Goal: Information Seeking & Learning: Learn about a topic

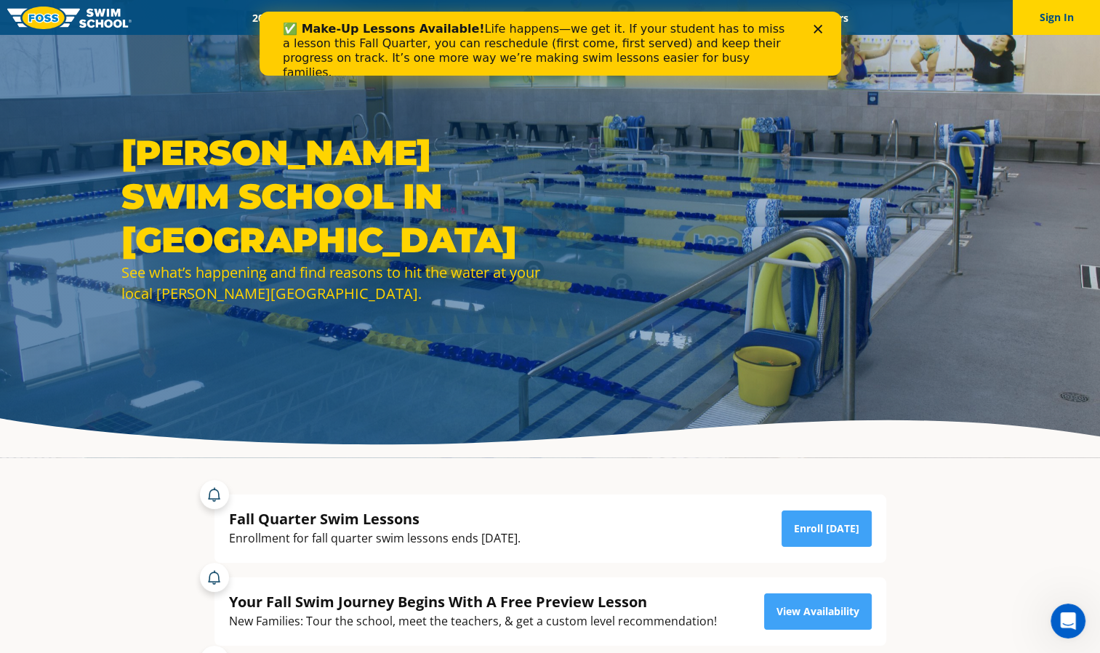
click at [819, 31] on polygon "Close" at bounding box center [817, 29] width 9 height 9
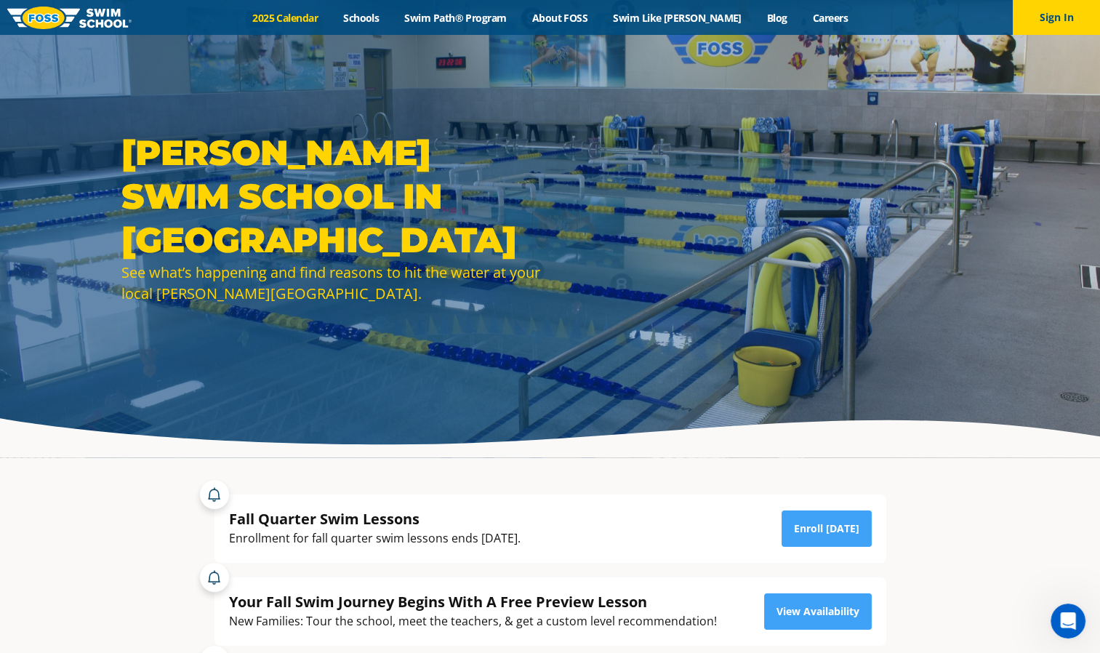
click at [312, 19] on link "2025 Calendar" at bounding box center [285, 18] width 91 height 14
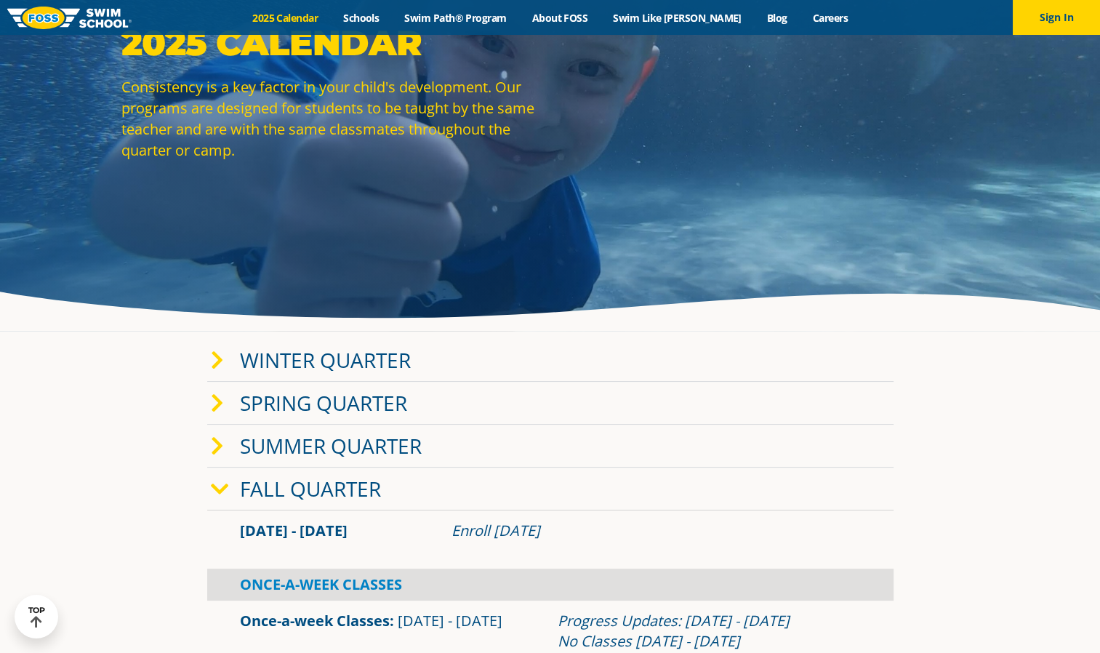
scroll to position [131, 0]
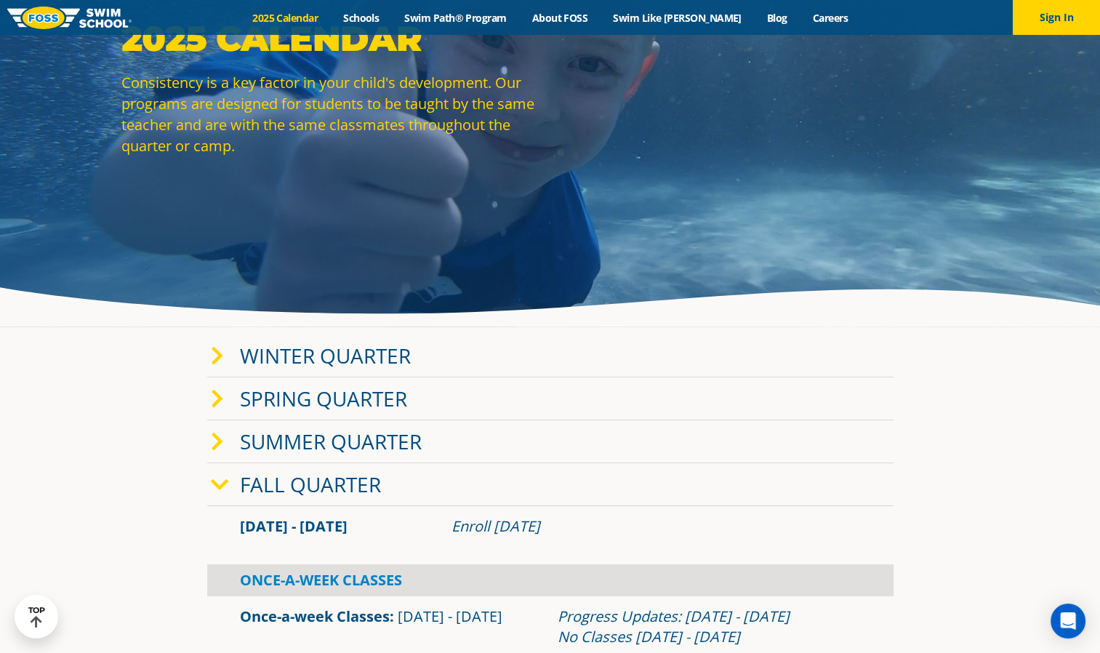
click at [330, 362] on link "Winter Quarter" at bounding box center [325, 356] width 171 height 28
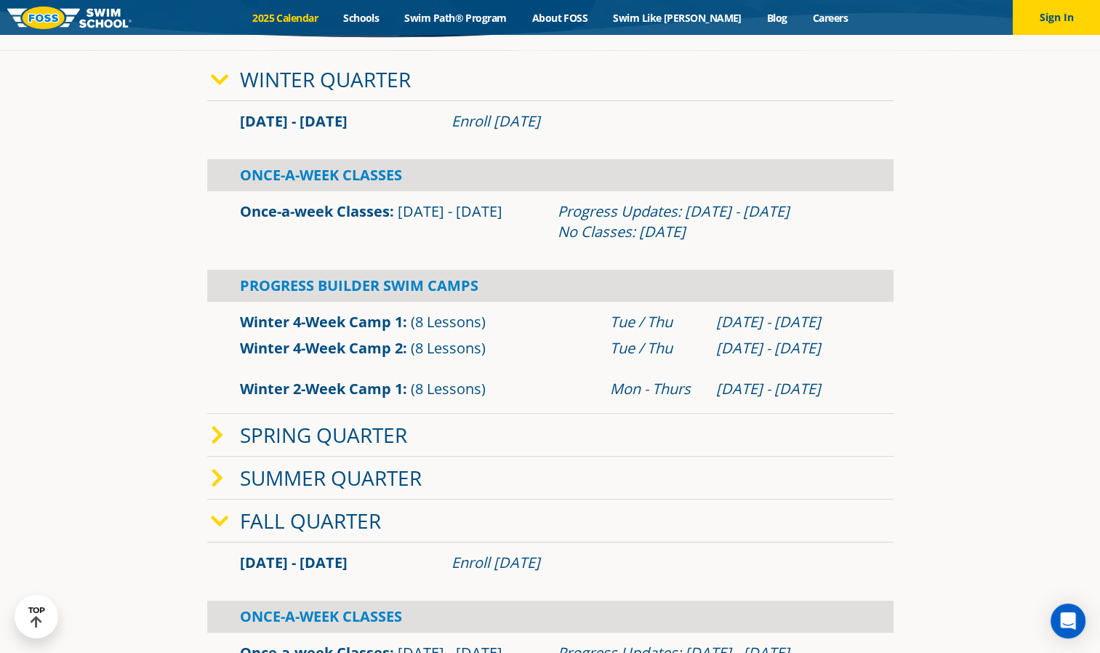
scroll to position [407, 0]
click at [340, 507] on link "Fall Quarter" at bounding box center [310, 521] width 141 height 28
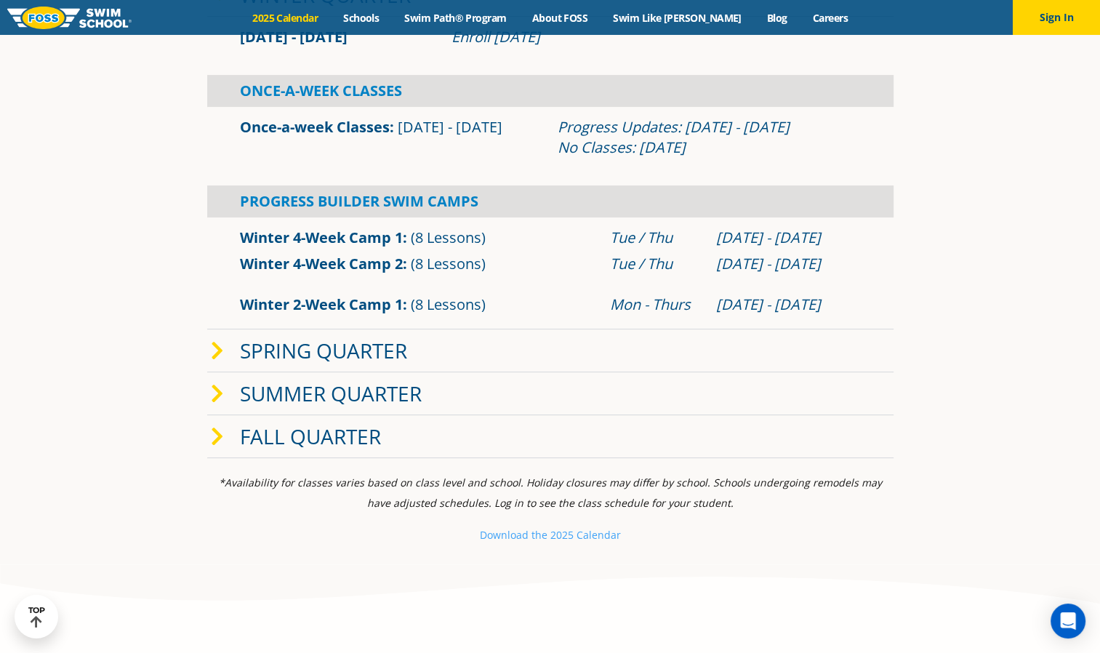
scroll to position [500, 0]
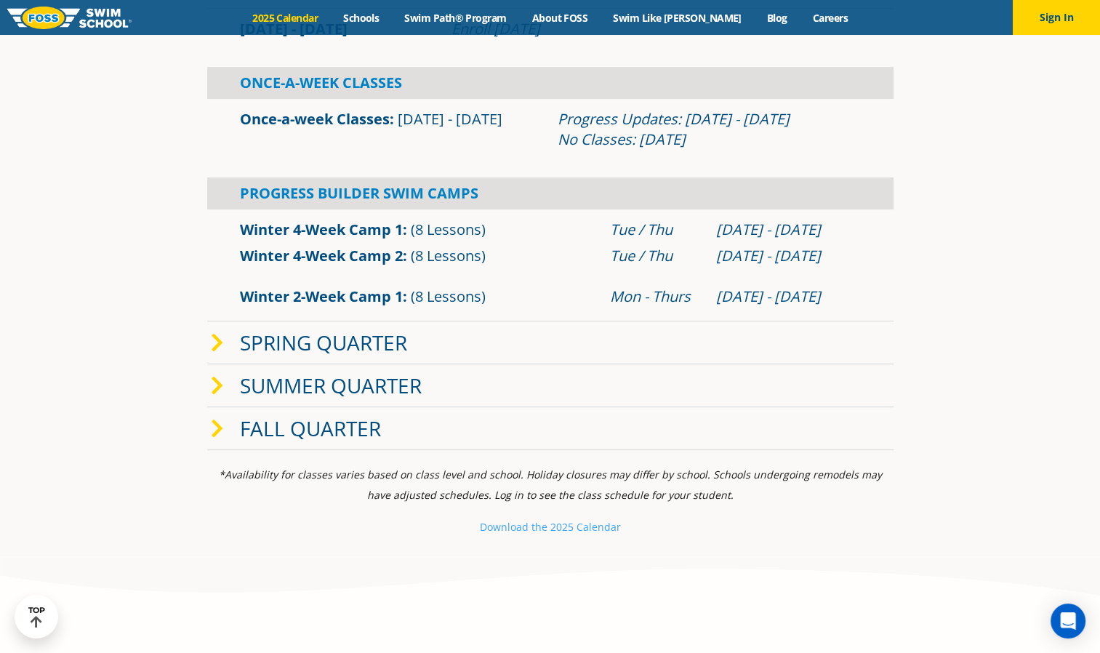
click at [324, 438] on link "Fall Quarter" at bounding box center [310, 428] width 141 height 28
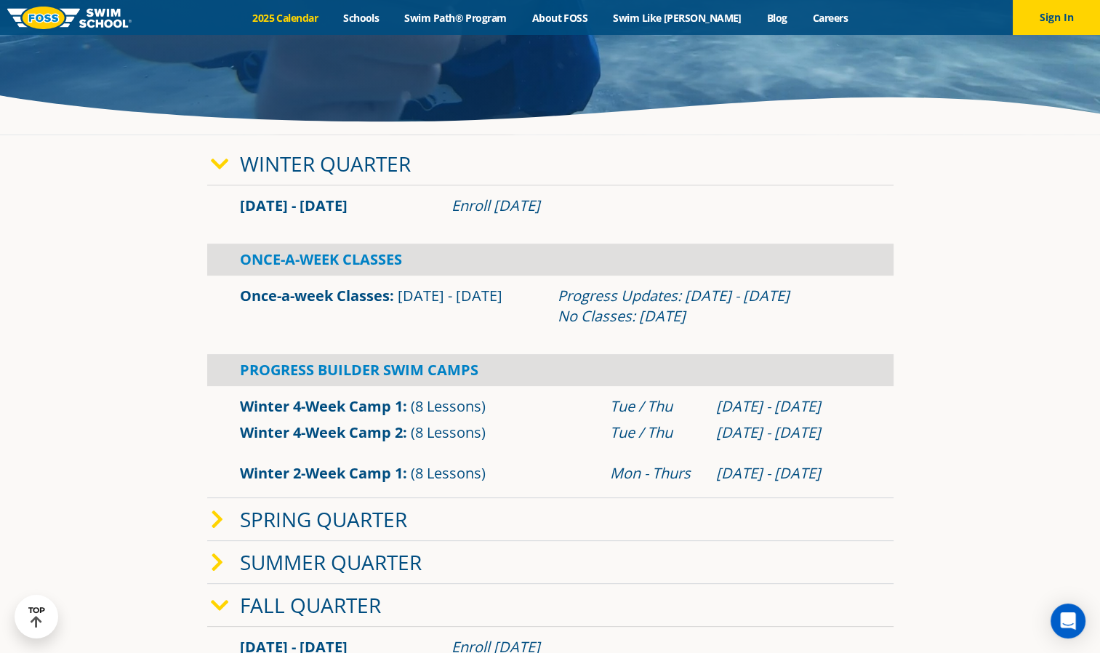
scroll to position [319, 0]
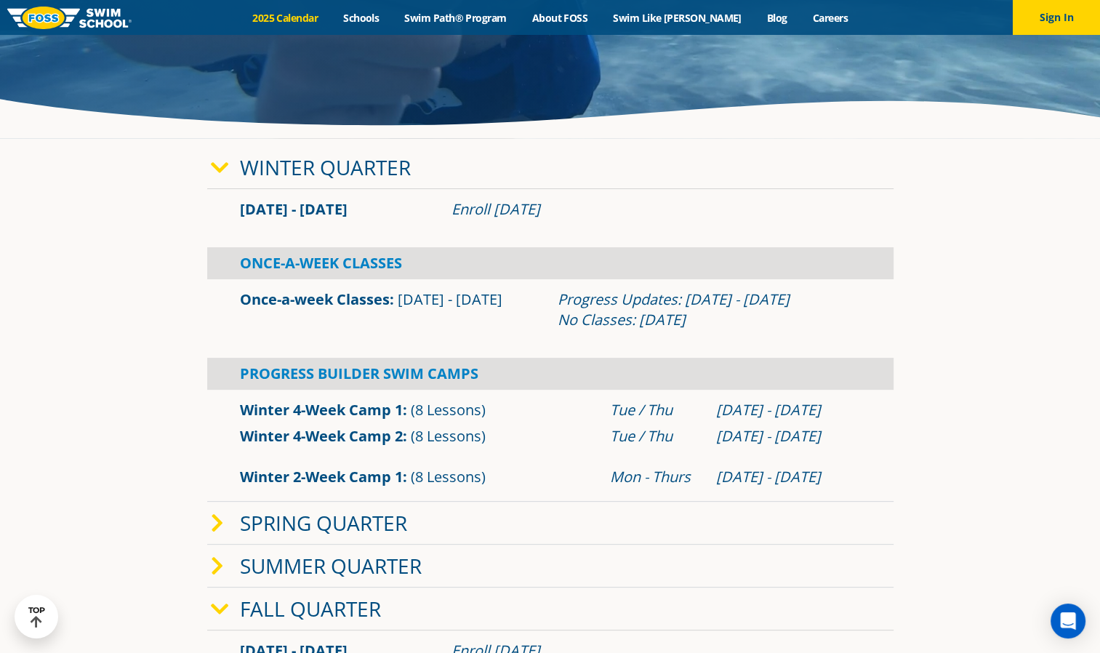
click at [315, 303] on link "Once-a-week Classes" at bounding box center [315, 299] width 150 height 20
